Goal: Task Accomplishment & Management: Use online tool/utility

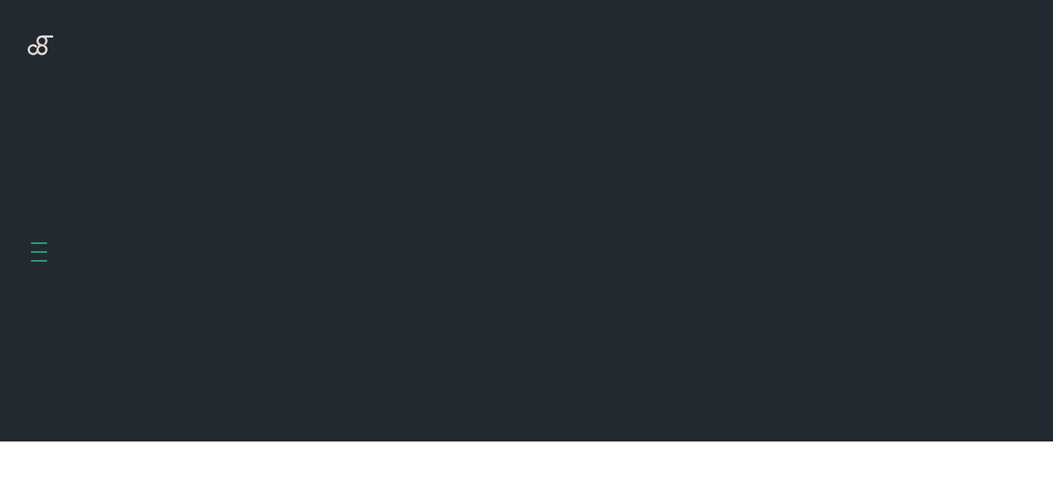
scroll to position [441, 0]
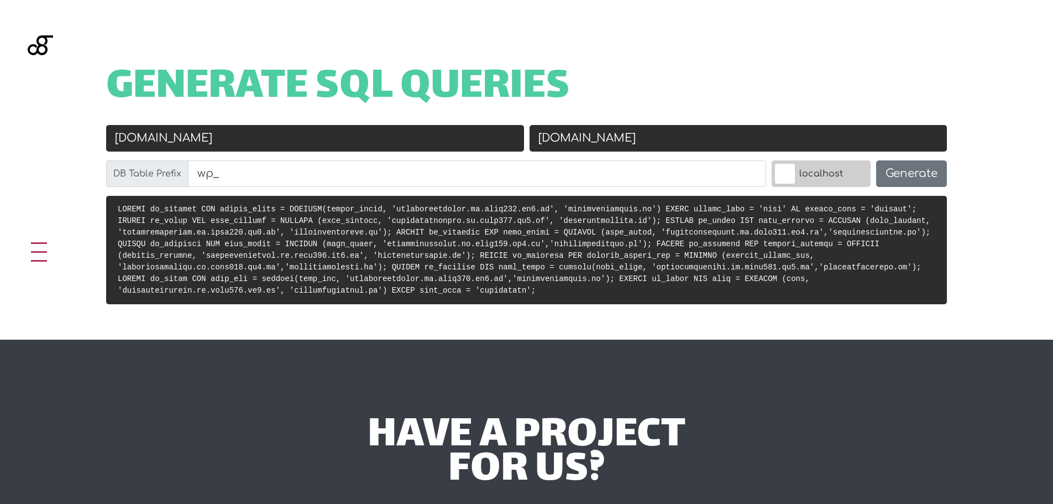
click at [245, 88] on span "Generate SQL Queries" at bounding box center [338, 88] width 464 height 34
click at [444, 140] on input "giovannadamonte.it.http122.wm1.me" at bounding box center [315, 138] width 418 height 27
paste input "[DOMAIN_NAME][URL]"
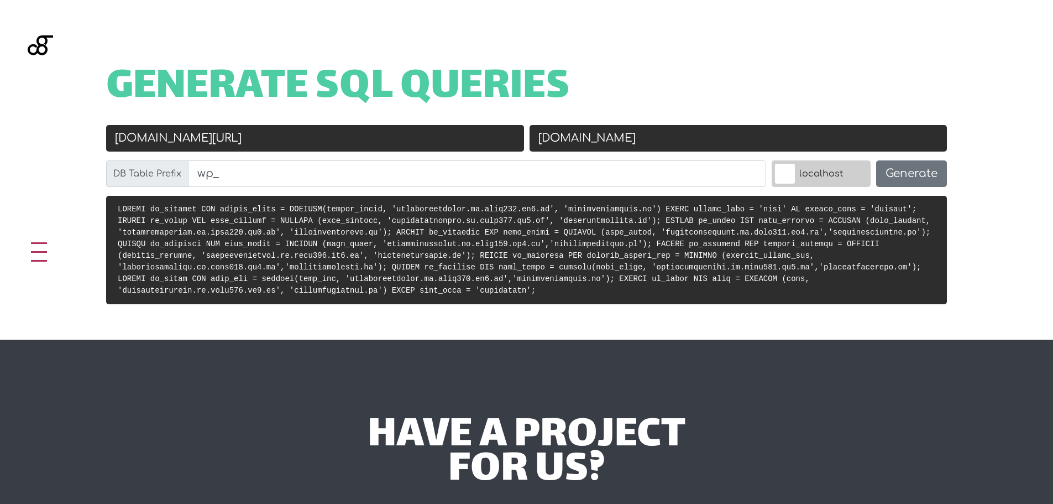
type input "[DOMAIN_NAME][URL]"
click at [619, 143] on input "giovannadamonte.it" at bounding box center [738, 138] width 418 height 27
paste input "www.icamarredamenti.it/new"
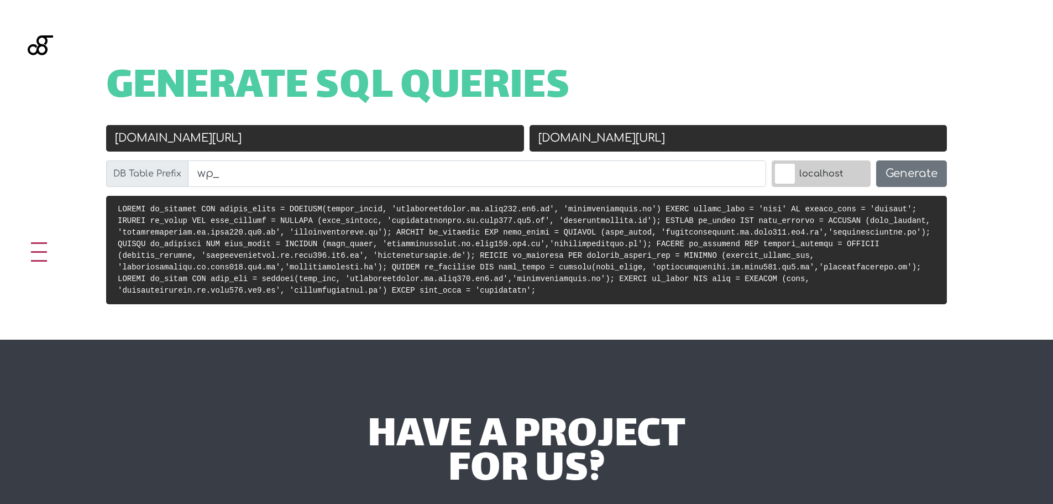
drag, startPoint x: 673, startPoint y: 139, endPoint x: 732, endPoint y: 143, distance: 59.2
click at [732, 143] on input "www.icamarredamenti.it/new" at bounding box center [738, 138] width 418 height 27
type input "www.icamarredamenti.it"
drag, startPoint x: 211, startPoint y: 170, endPoint x: 189, endPoint y: 170, distance: 22.1
click at [189, 170] on input "wp_" at bounding box center [477, 173] width 578 height 27
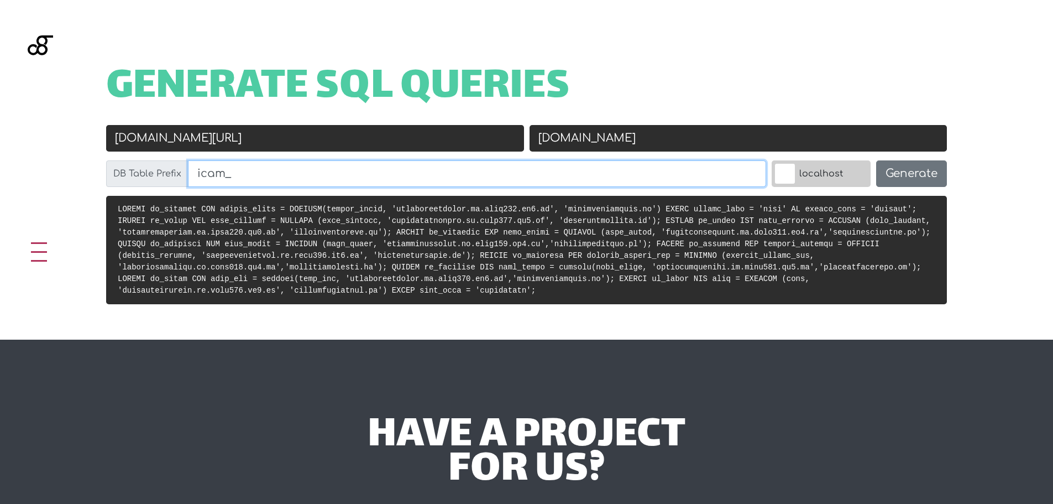
click at [876, 160] on button "Generate" at bounding box center [911, 173] width 71 height 27
type input "icam_"
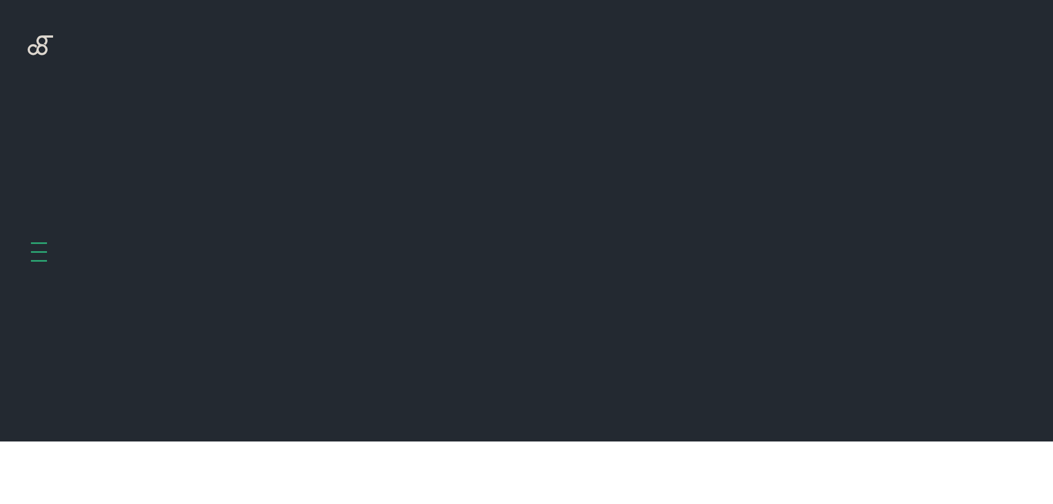
scroll to position [441, 0]
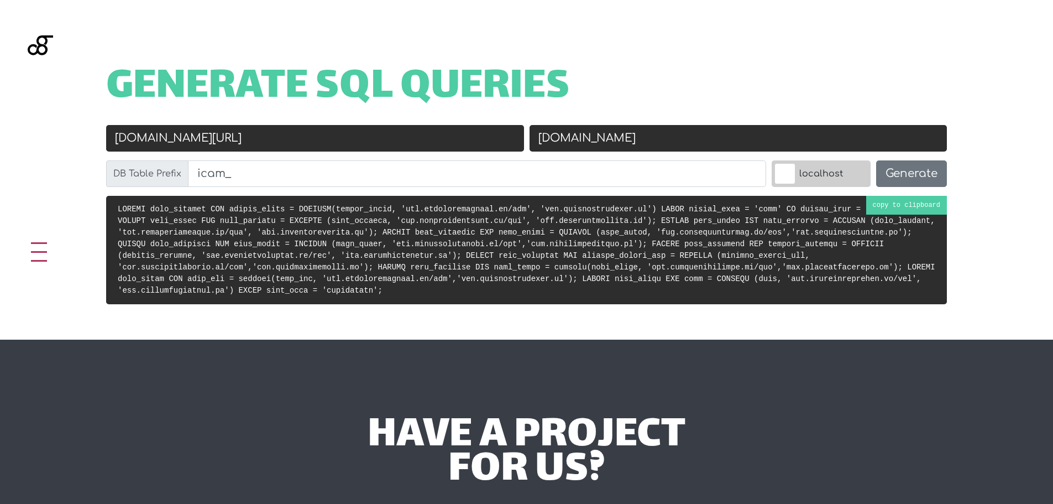
click at [697, 263] on code at bounding box center [526, 249] width 817 height 90
click at [232, 251] on code at bounding box center [526, 249] width 817 height 90
drag, startPoint x: 141, startPoint y: 139, endPoint x: 102, endPoint y: 141, distance: 38.8
click at [102, 141] on div "Old URL www.icamarredamenti.it/new New URL www.icamarredamenti.it DB Table Pref…" at bounding box center [526, 160] width 885 height 71
type input "[DOMAIN_NAME][URL]"
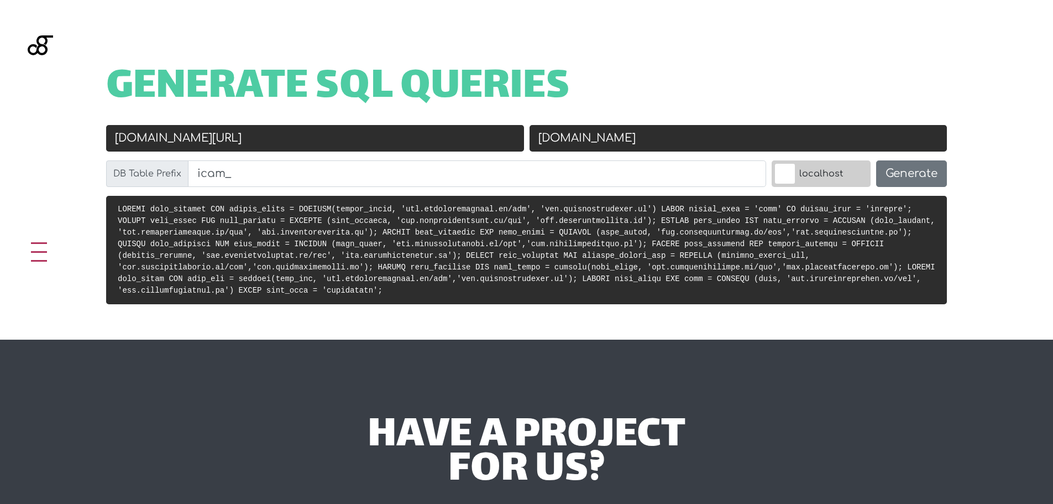
drag, startPoint x: 563, startPoint y: 137, endPoint x: 529, endPoint y: 137, distance: 33.7
click at [529, 137] on input "www.icamarredamenti.it" at bounding box center [738, 138] width 418 height 27
type input "[DOMAIN_NAME]"
click at [904, 172] on button "Generate" at bounding box center [911, 173] width 71 height 27
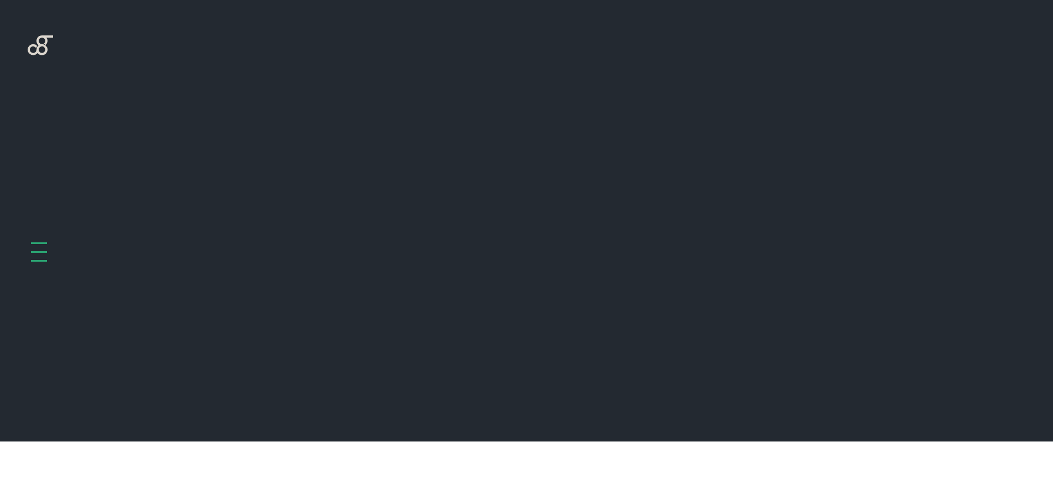
scroll to position [441, 0]
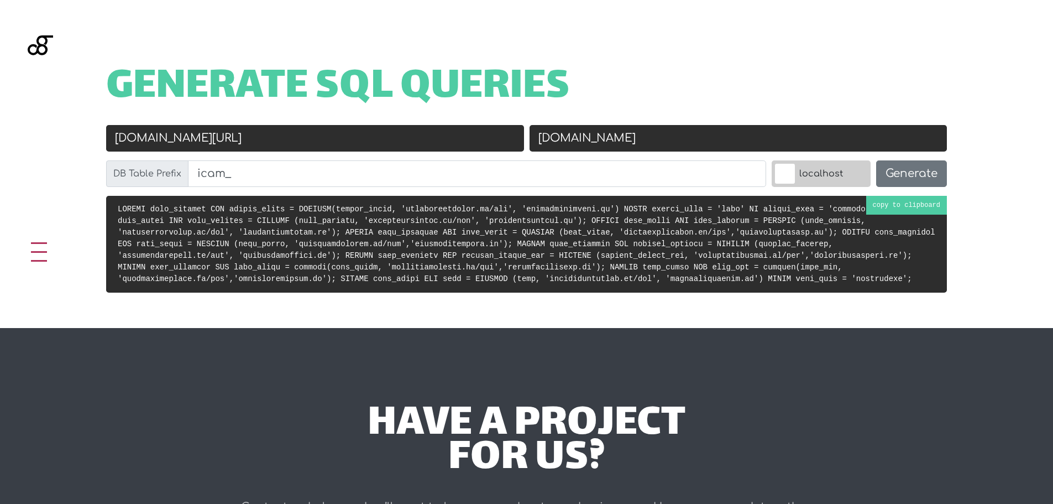
click at [519, 254] on code at bounding box center [526, 243] width 817 height 78
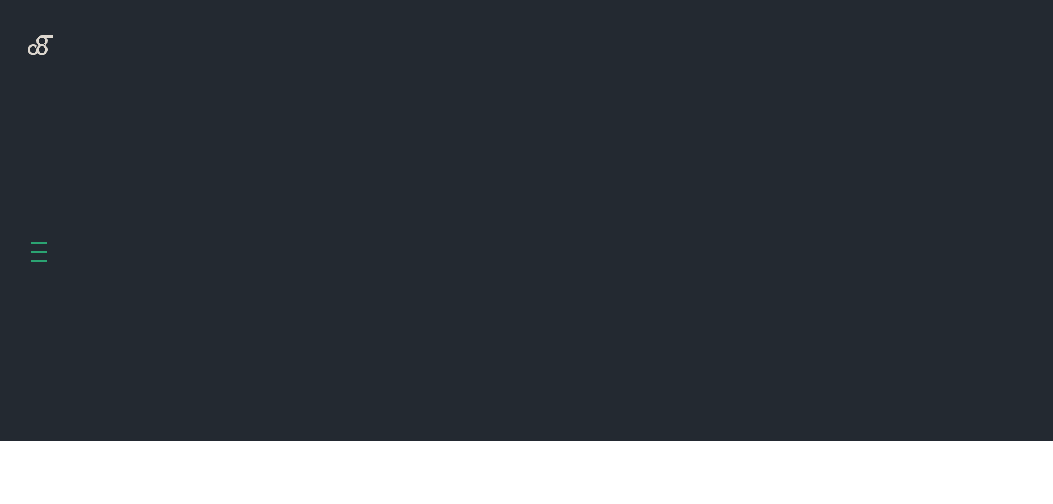
scroll to position [441, 0]
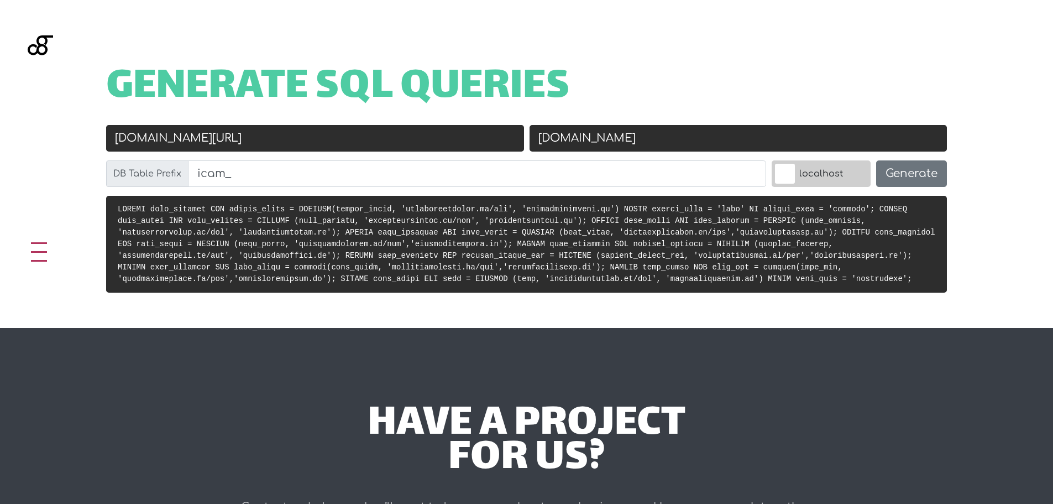
click at [164, 137] on input "[DOMAIN_NAME][URL]" at bounding box center [315, 138] width 418 height 27
click at [590, 75] on h1 "Generate SQL Queries" at bounding box center [526, 88] width 841 height 34
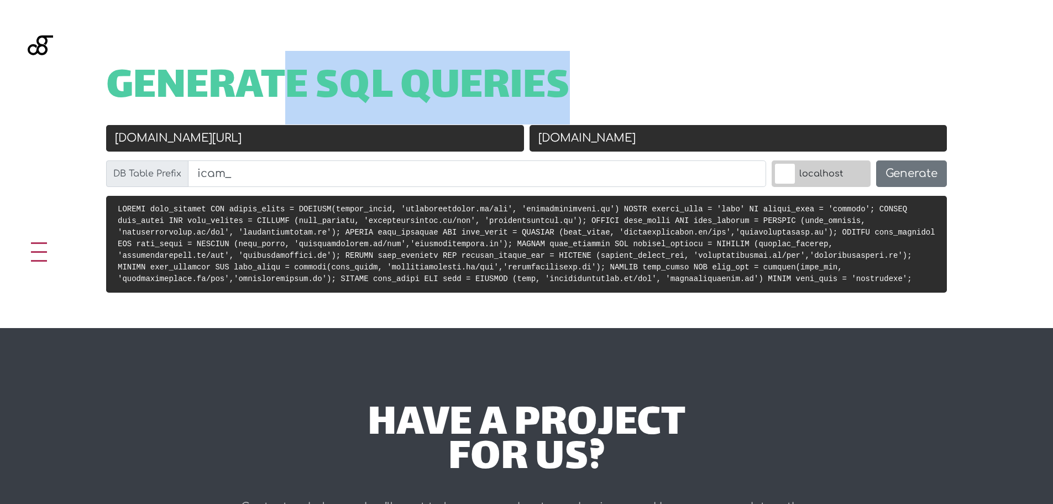
drag, startPoint x: 279, startPoint y: 72, endPoint x: 588, endPoint y: 66, distance: 308.5
click at [588, 66] on div "Generate SQL Queries Old URL [DOMAIN_NAME][URL] New URL [DOMAIN_NAME] DB Table …" at bounding box center [526, 164] width 1053 height 328
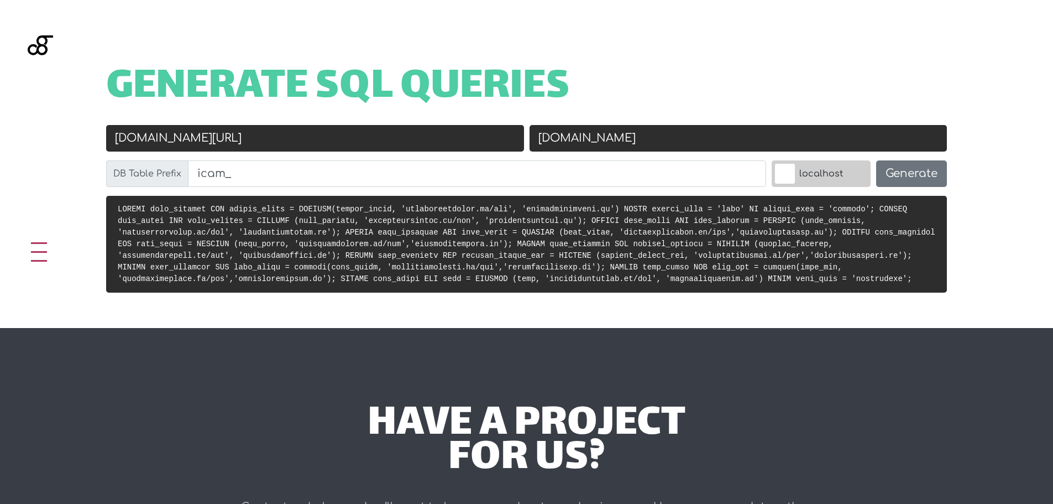
click at [591, 67] on div "Generate SQL Queries Old URL [DOMAIN_NAME][URL] New URL [DOMAIN_NAME] DB Table …" at bounding box center [526, 164] width 1053 height 328
